Goal: Browse casually: Explore the website without a specific task or goal

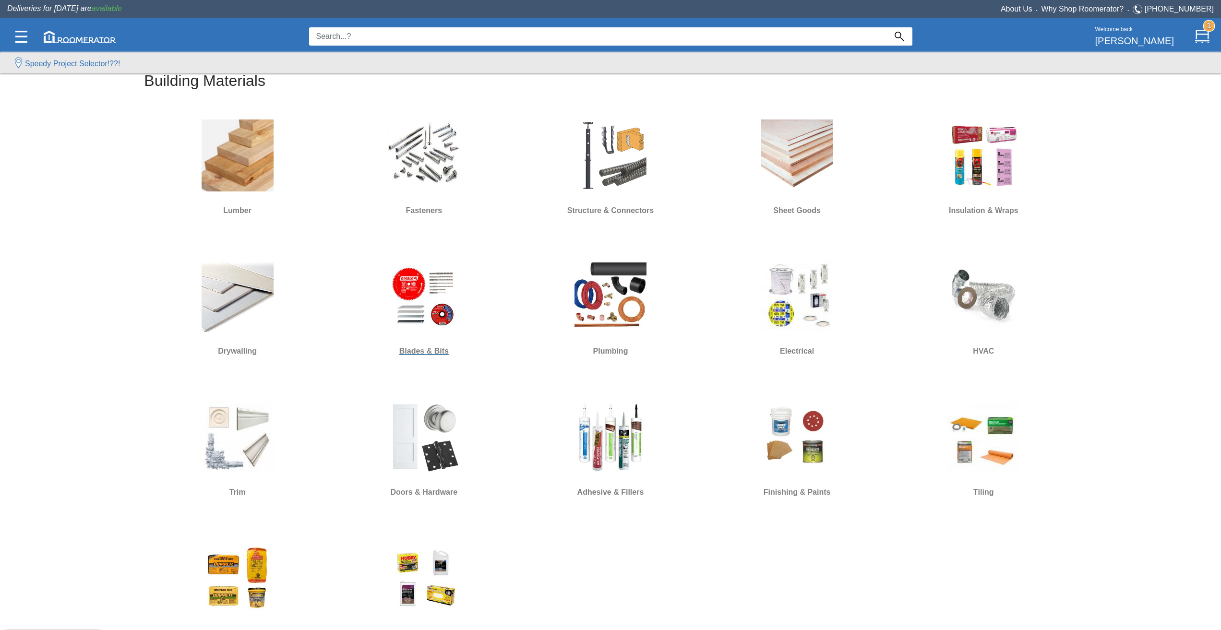
scroll to position [384, 0]
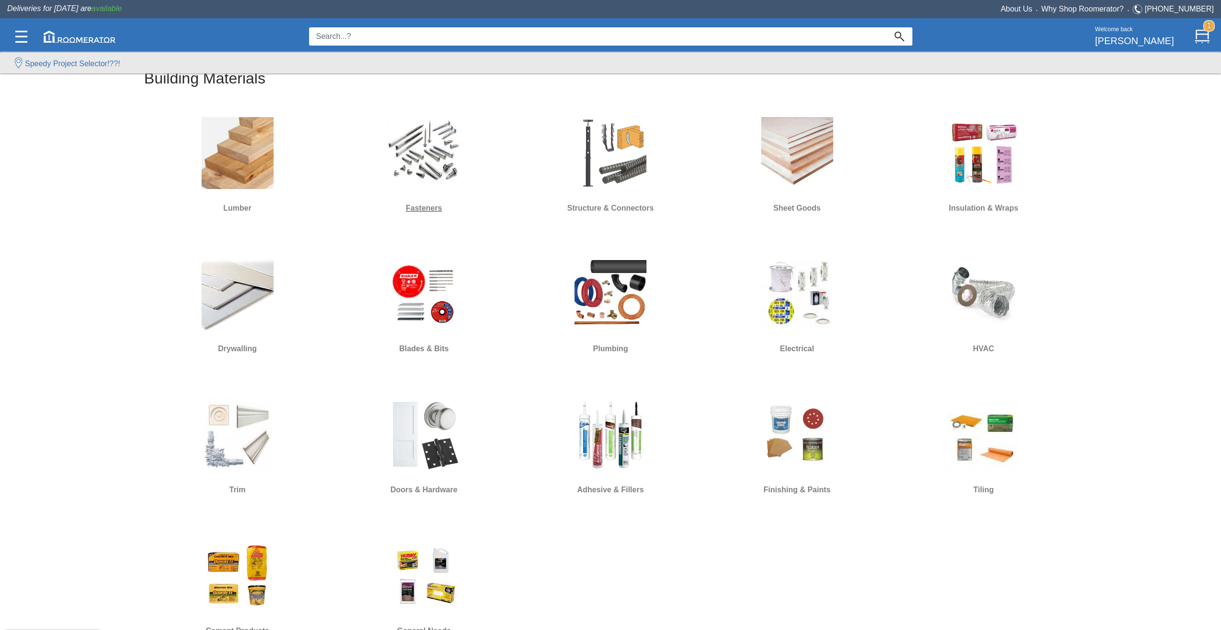
click at [415, 162] on img at bounding box center [424, 153] width 72 height 72
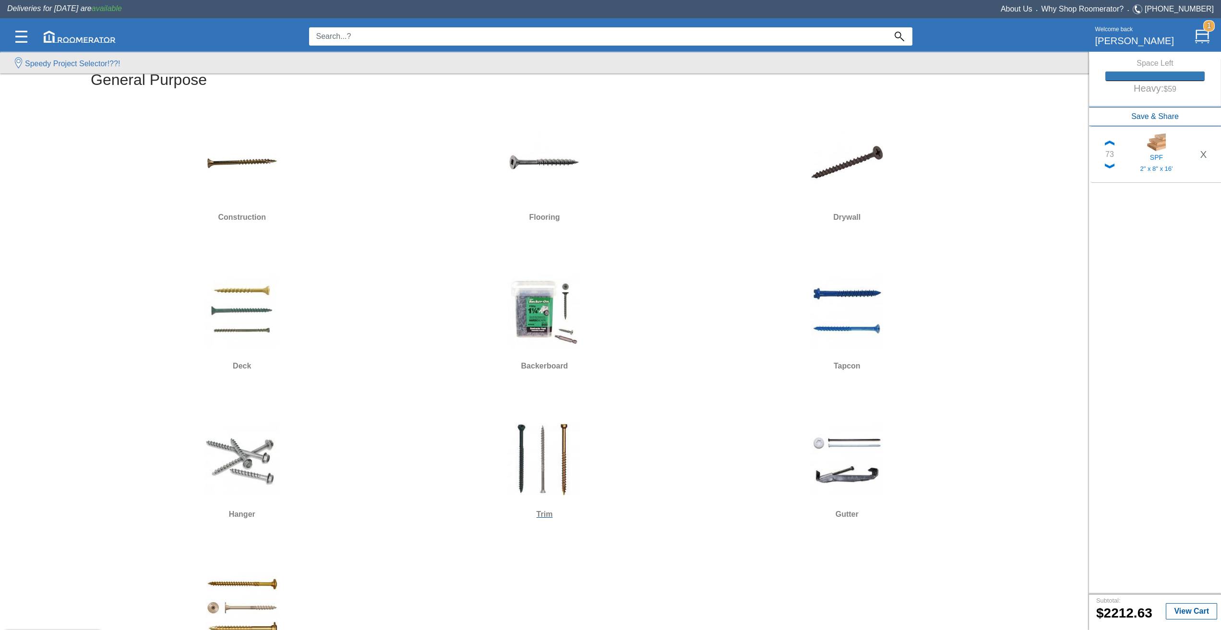
scroll to position [192, 0]
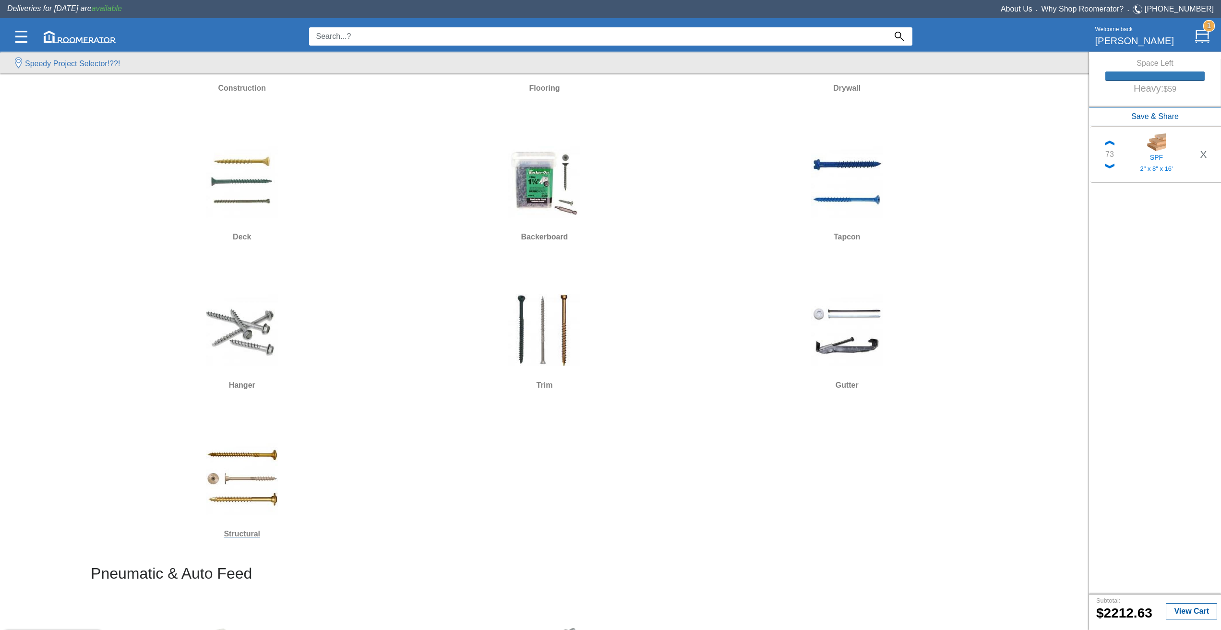
click at [261, 485] on img at bounding box center [242, 479] width 72 height 72
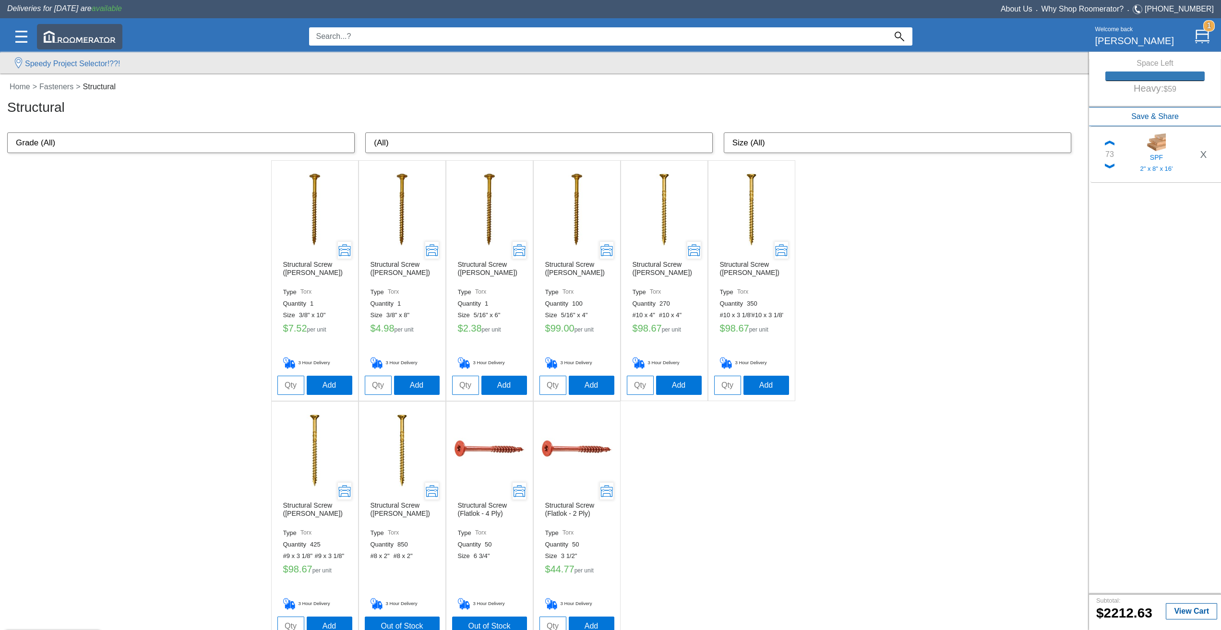
click at [85, 39] on img at bounding box center [80, 37] width 72 height 12
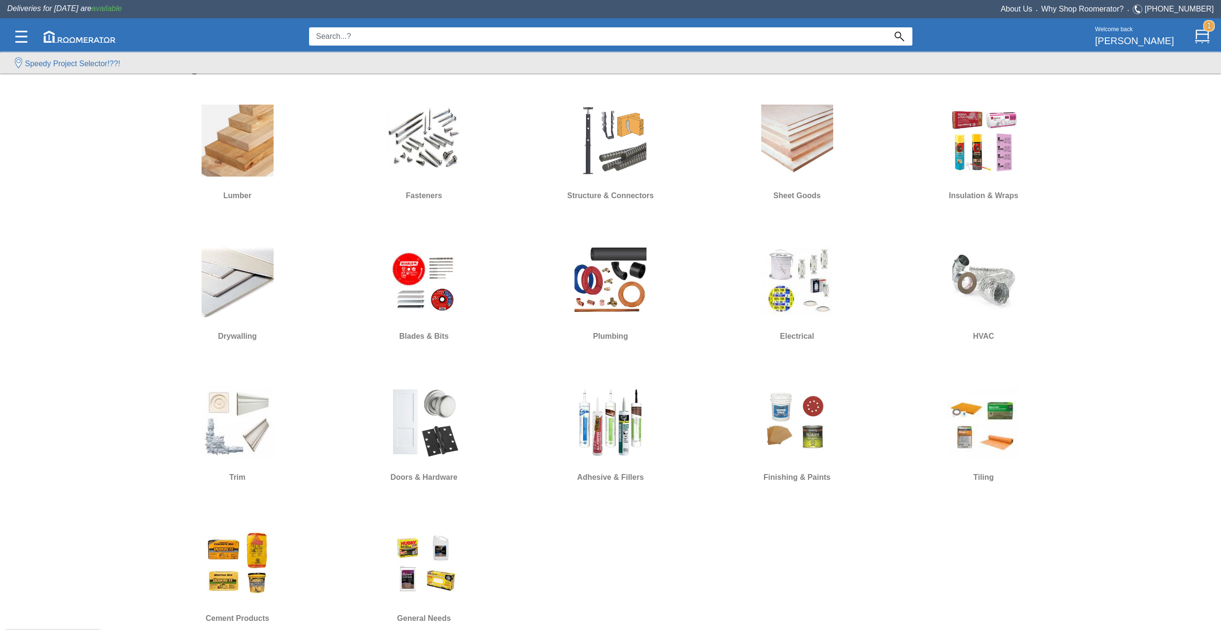
scroll to position [528, 0]
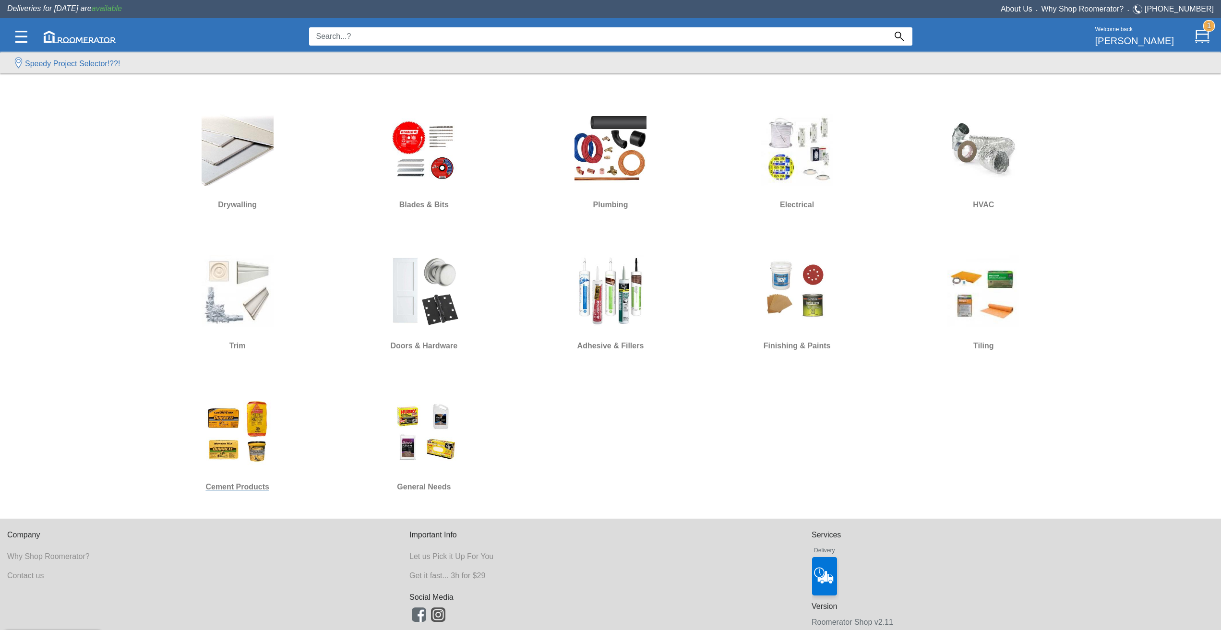
click at [246, 439] on img at bounding box center [238, 432] width 72 height 72
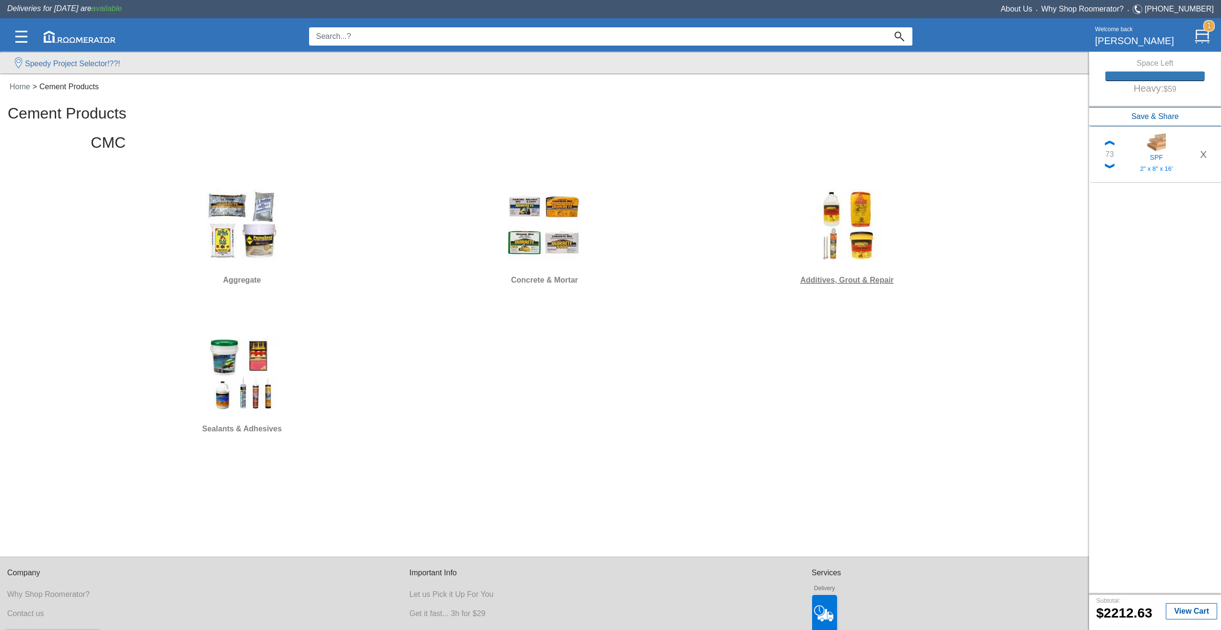
click at [856, 242] on img at bounding box center [847, 225] width 72 height 72
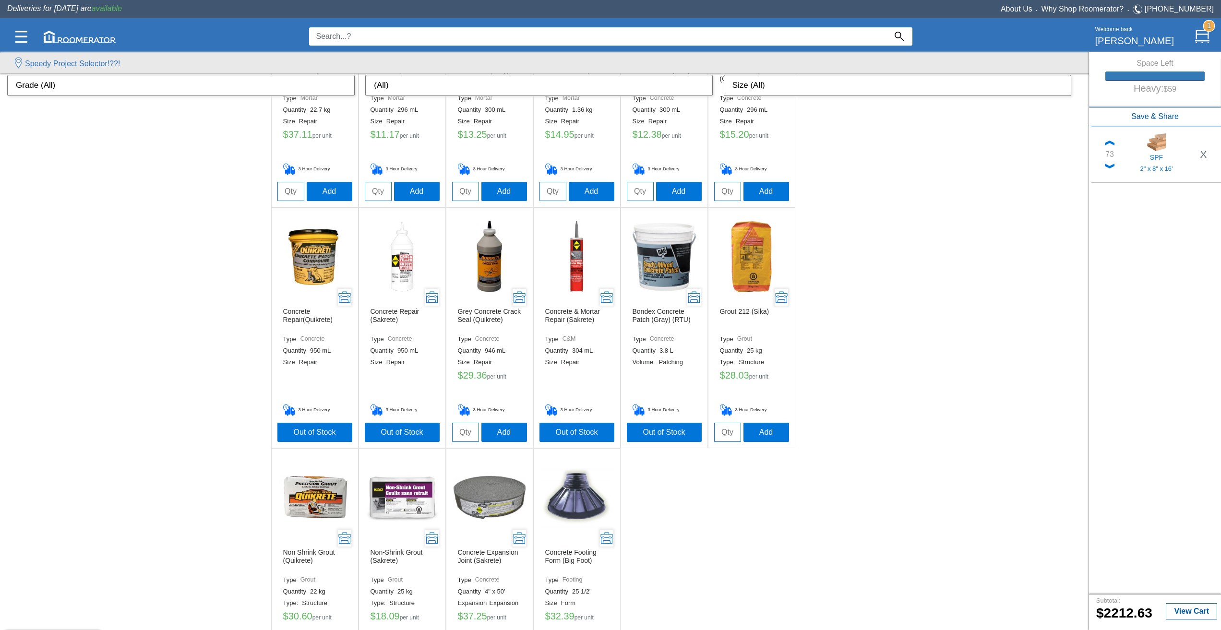
scroll to position [189, 0]
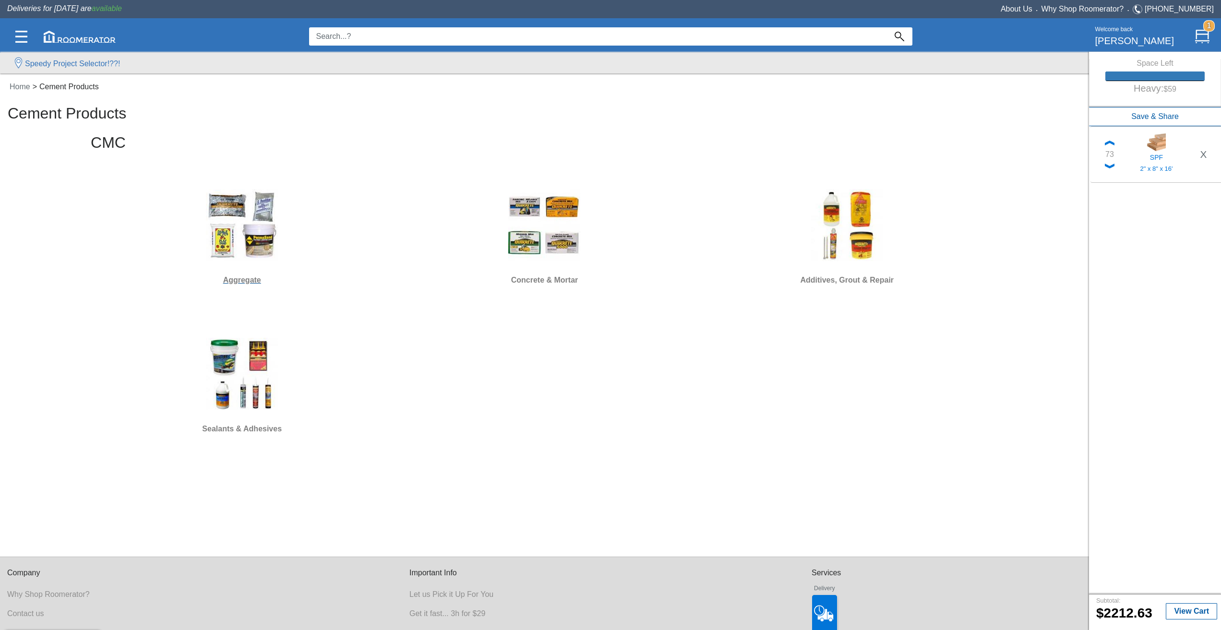
click at [294, 220] on div at bounding box center [242, 225] width 295 height 86
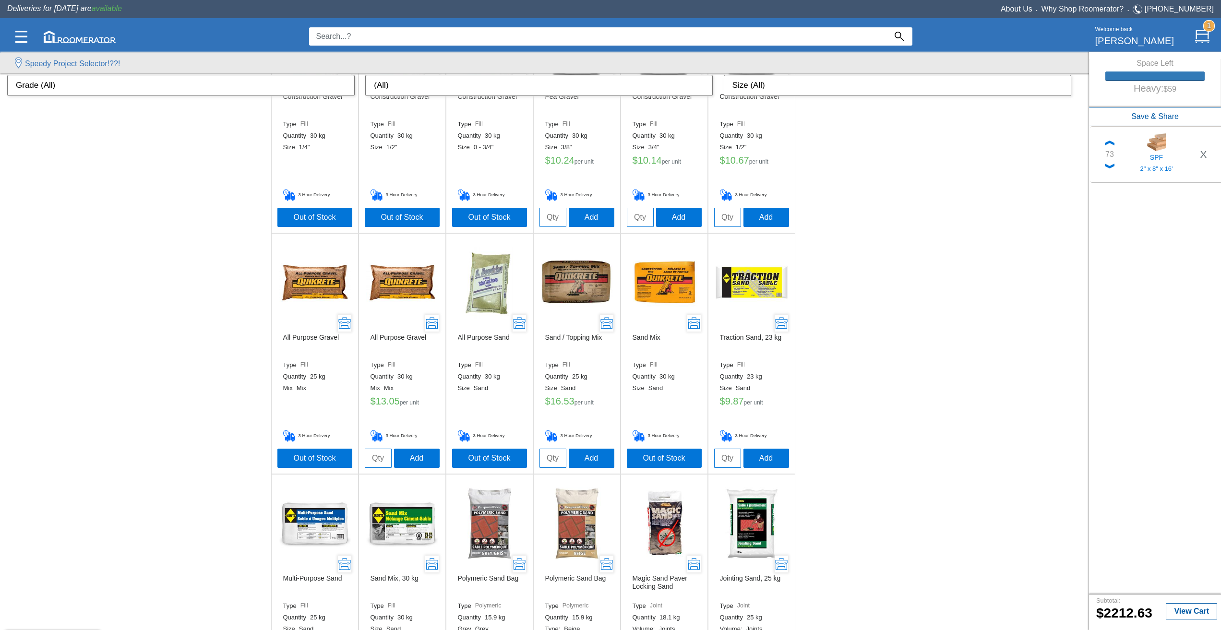
scroll to position [144, 0]
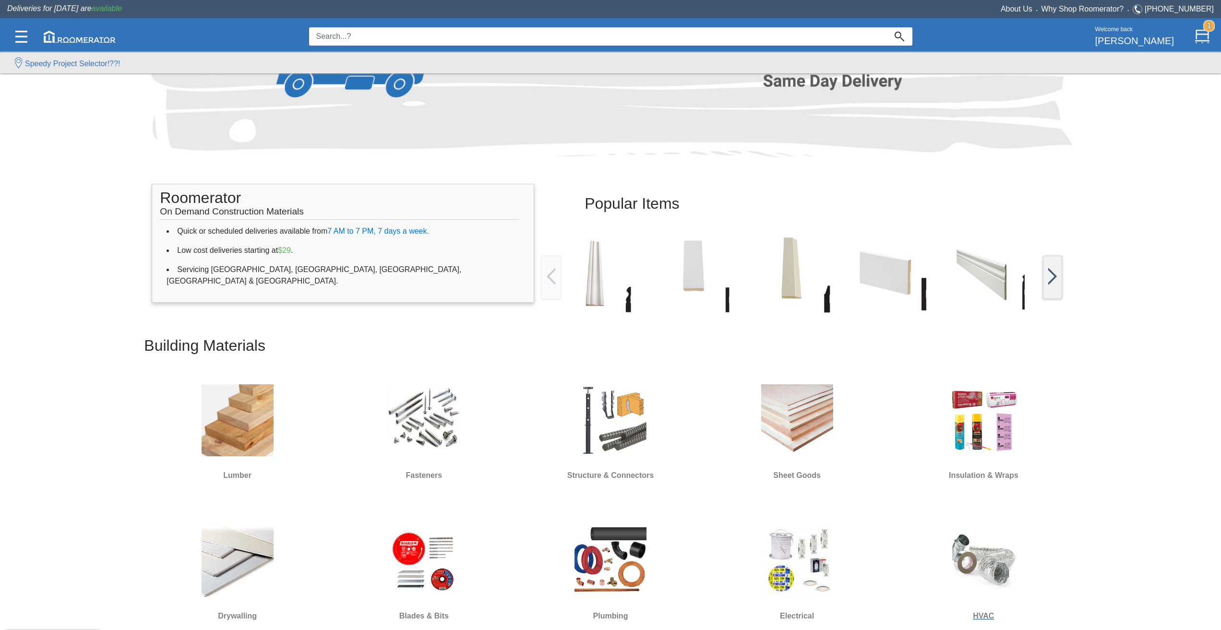
scroll to position [240, 0]
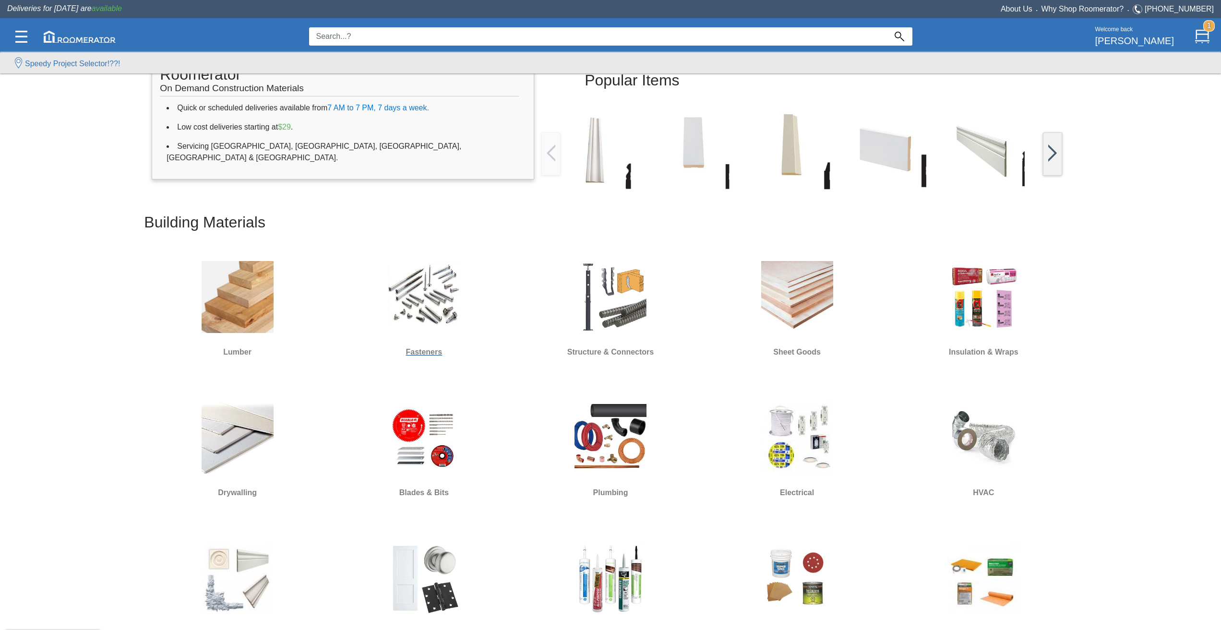
click at [437, 308] on img at bounding box center [424, 297] width 72 height 72
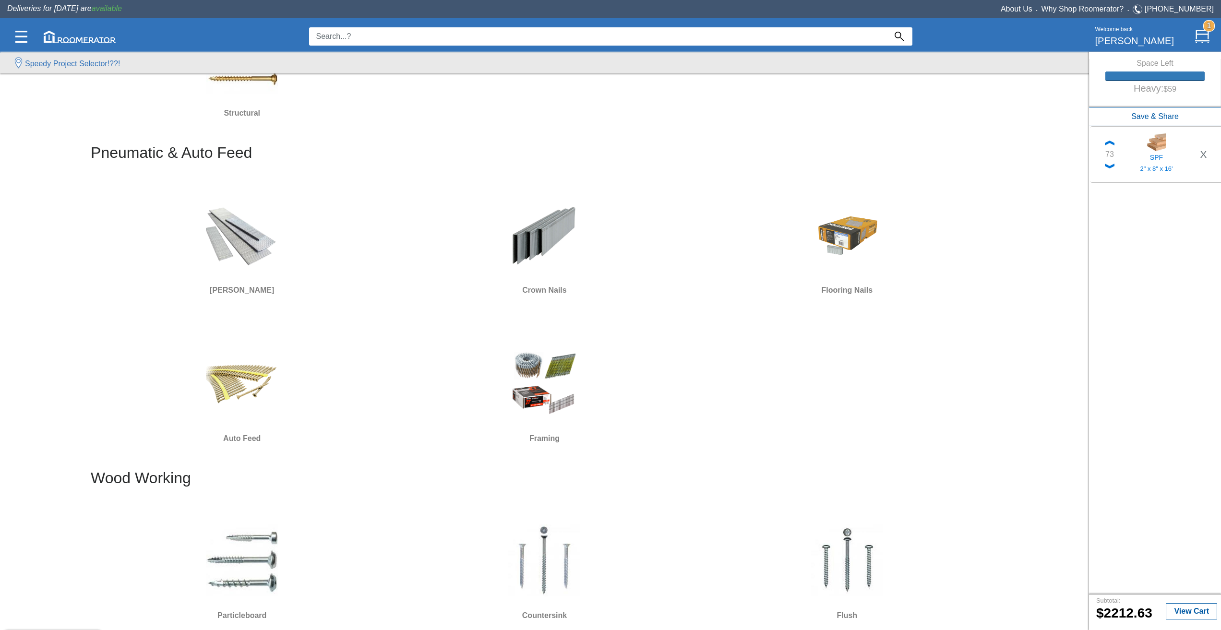
scroll to position [624, 0]
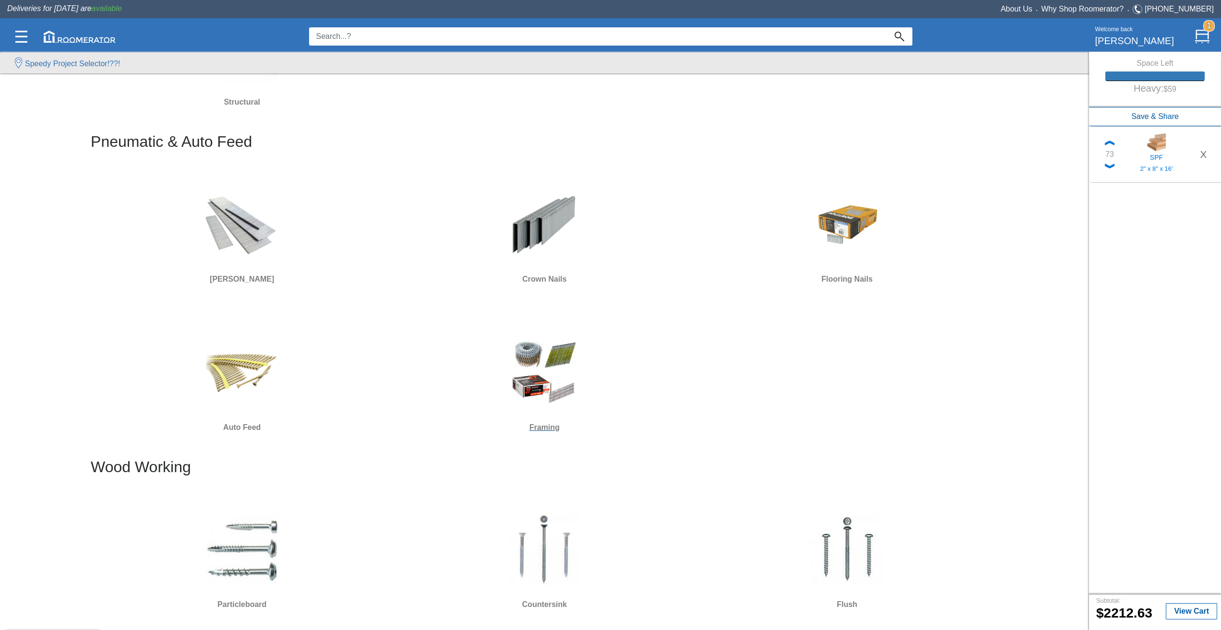
click at [550, 366] on img at bounding box center [544, 372] width 72 height 72
